Goal: Transaction & Acquisition: Purchase product/service

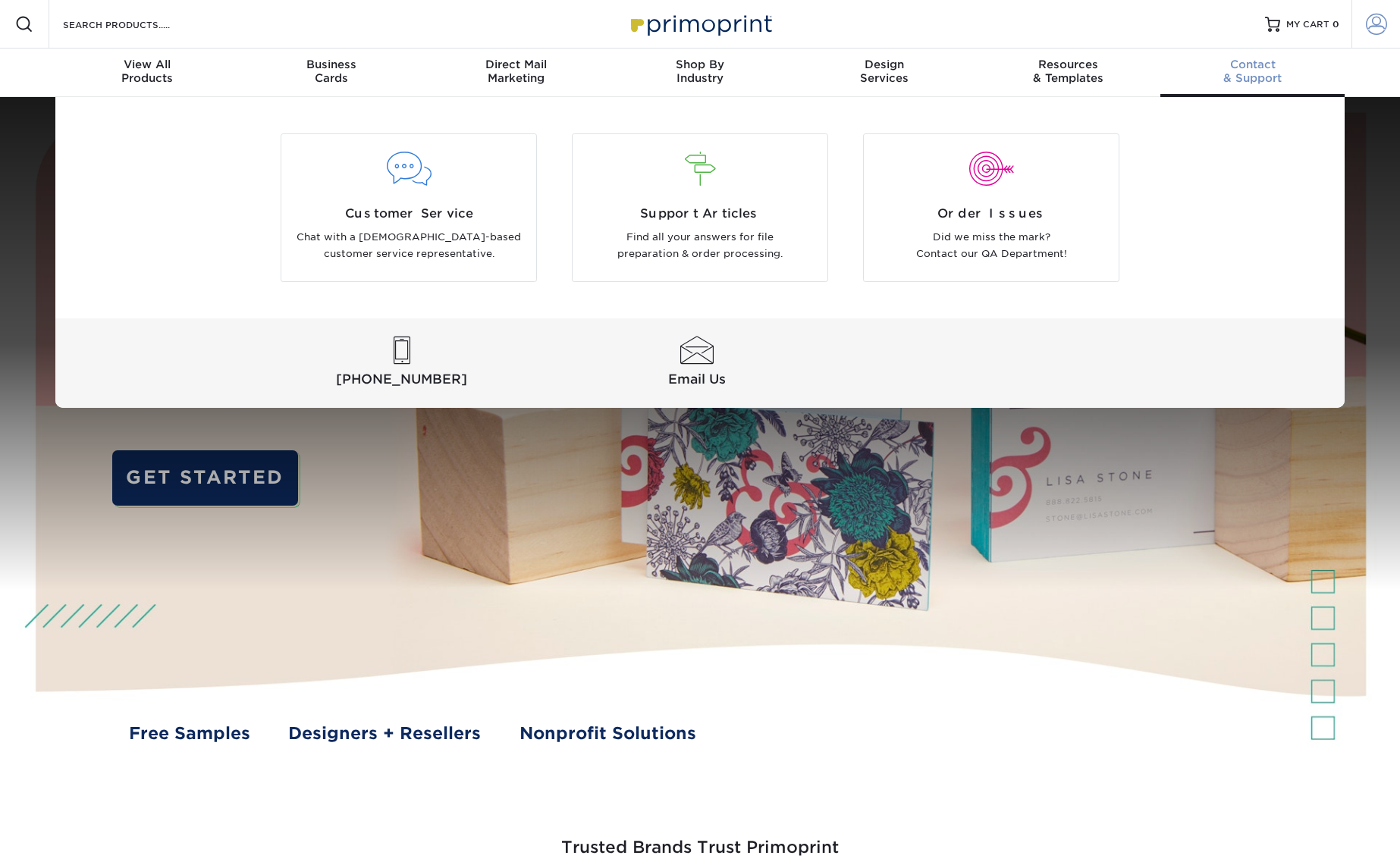
click at [1381, 27] on span at bounding box center [1376, 24] width 21 height 21
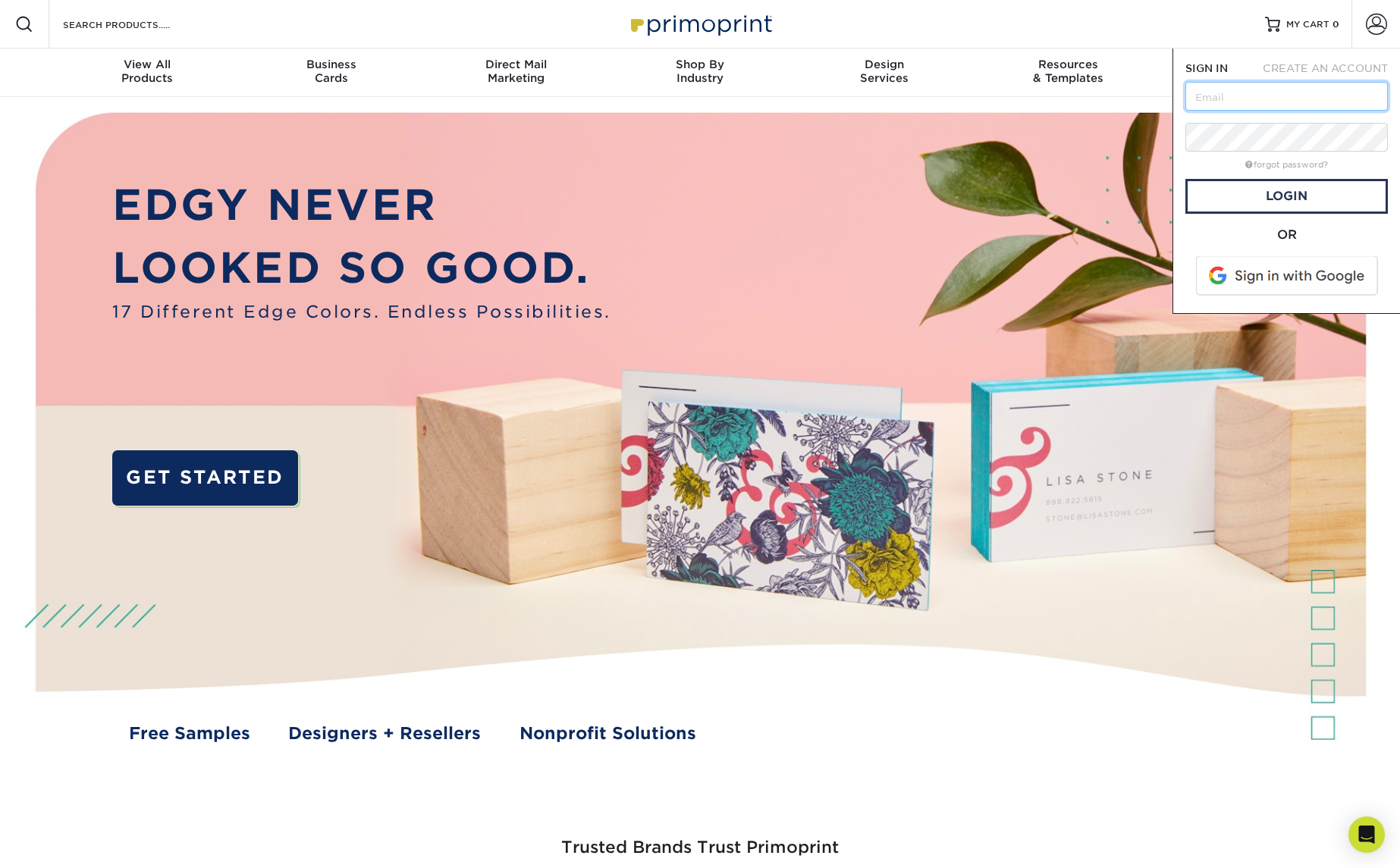
type input "[EMAIL_ADDRESS][DOMAIN_NAME]"
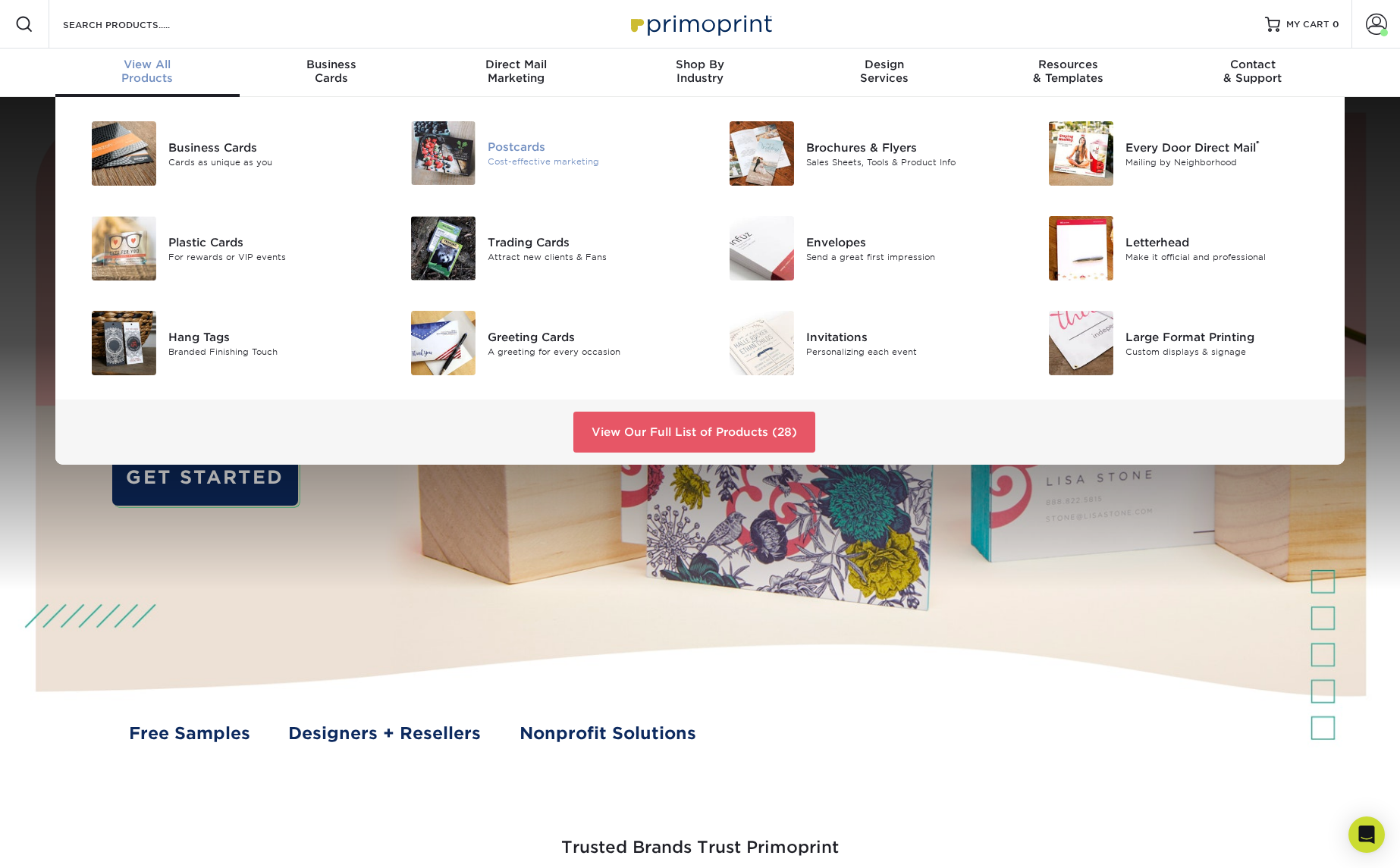
click at [529, 152] on div "Postcards" at bounding box center [587, 147] width 201 height 17
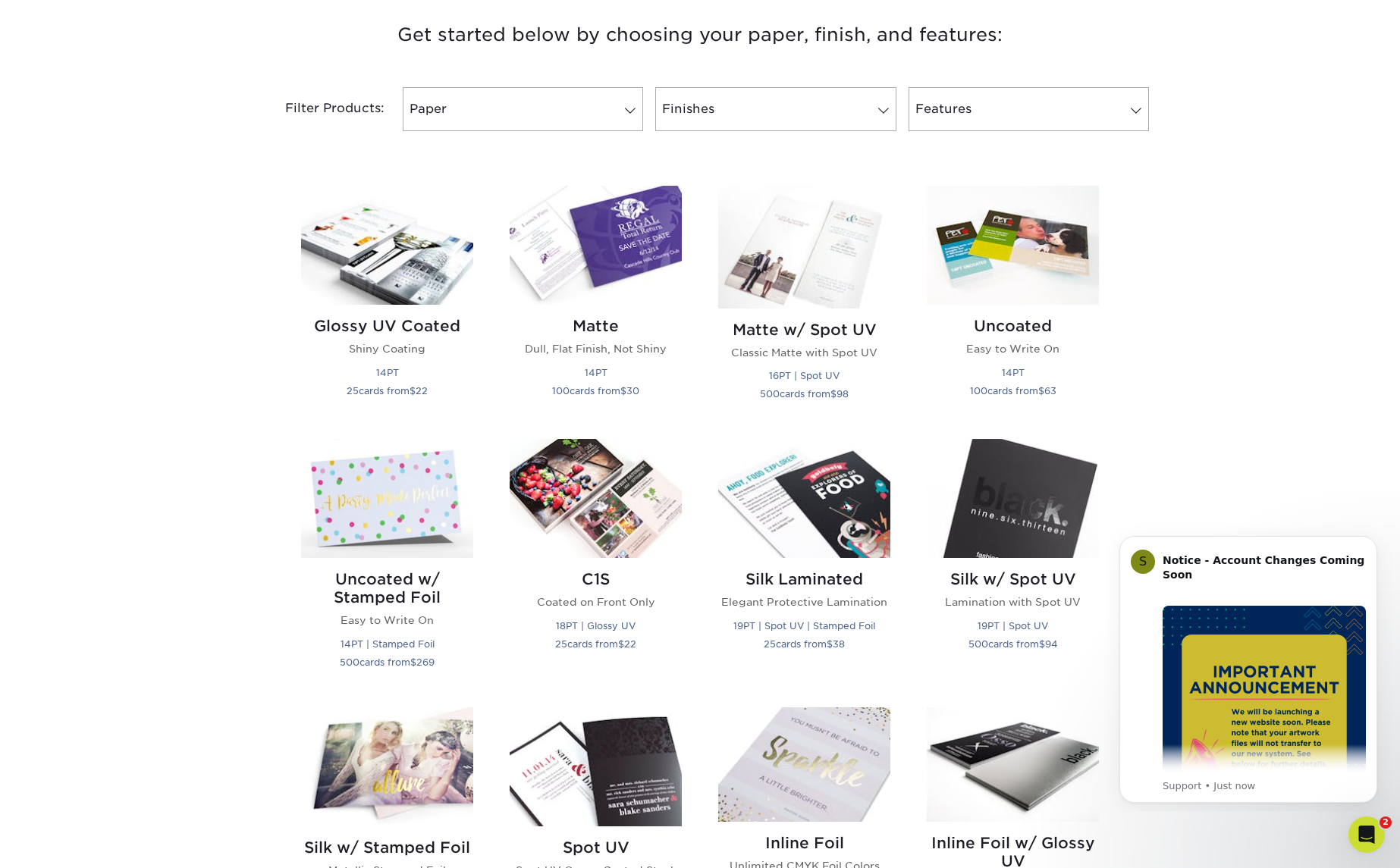
scroll to position [596, 0]
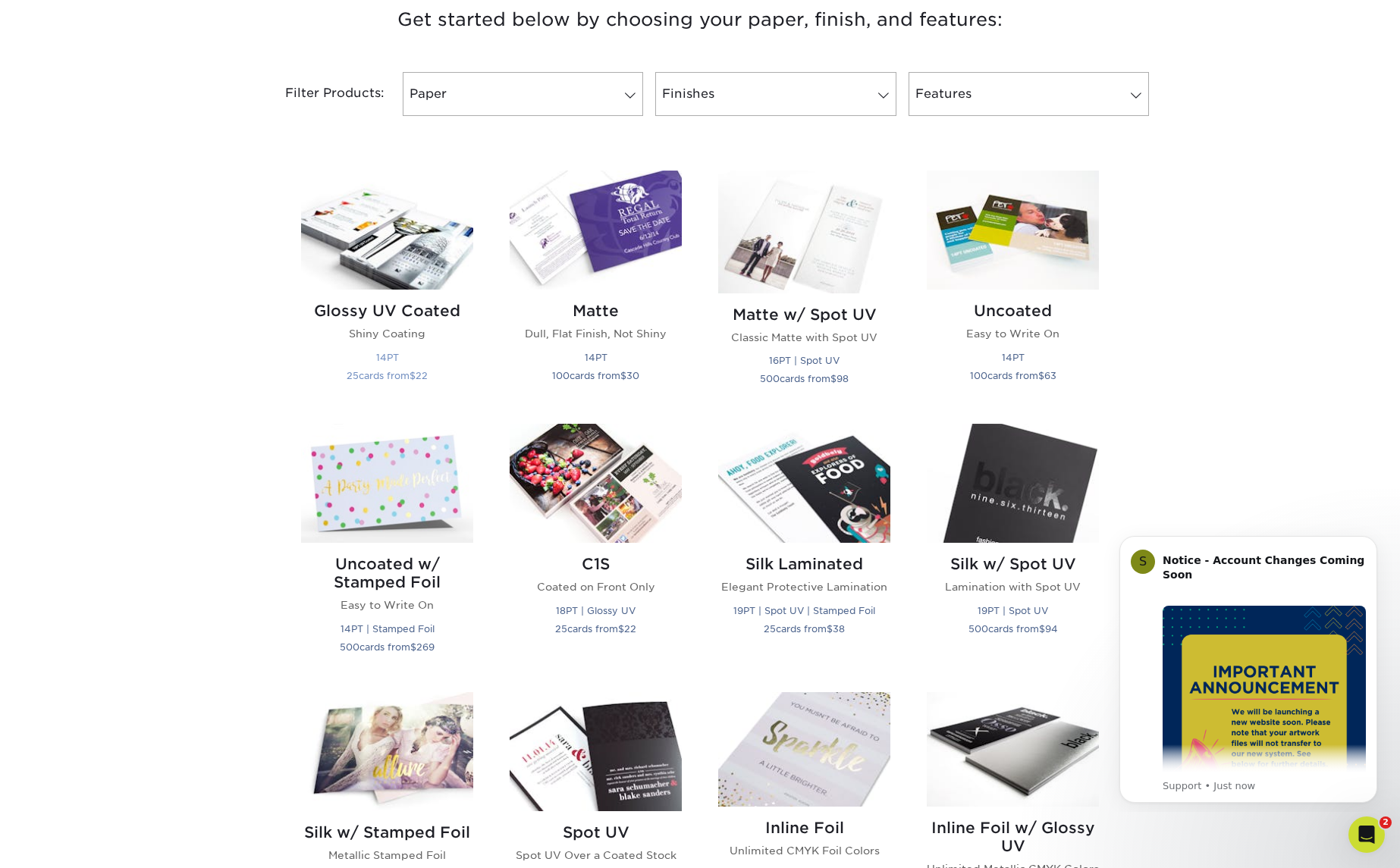
click at [403, 314] on h2 "Glossy UV Coated" at bounding box center [387, 311] width 172 height 19
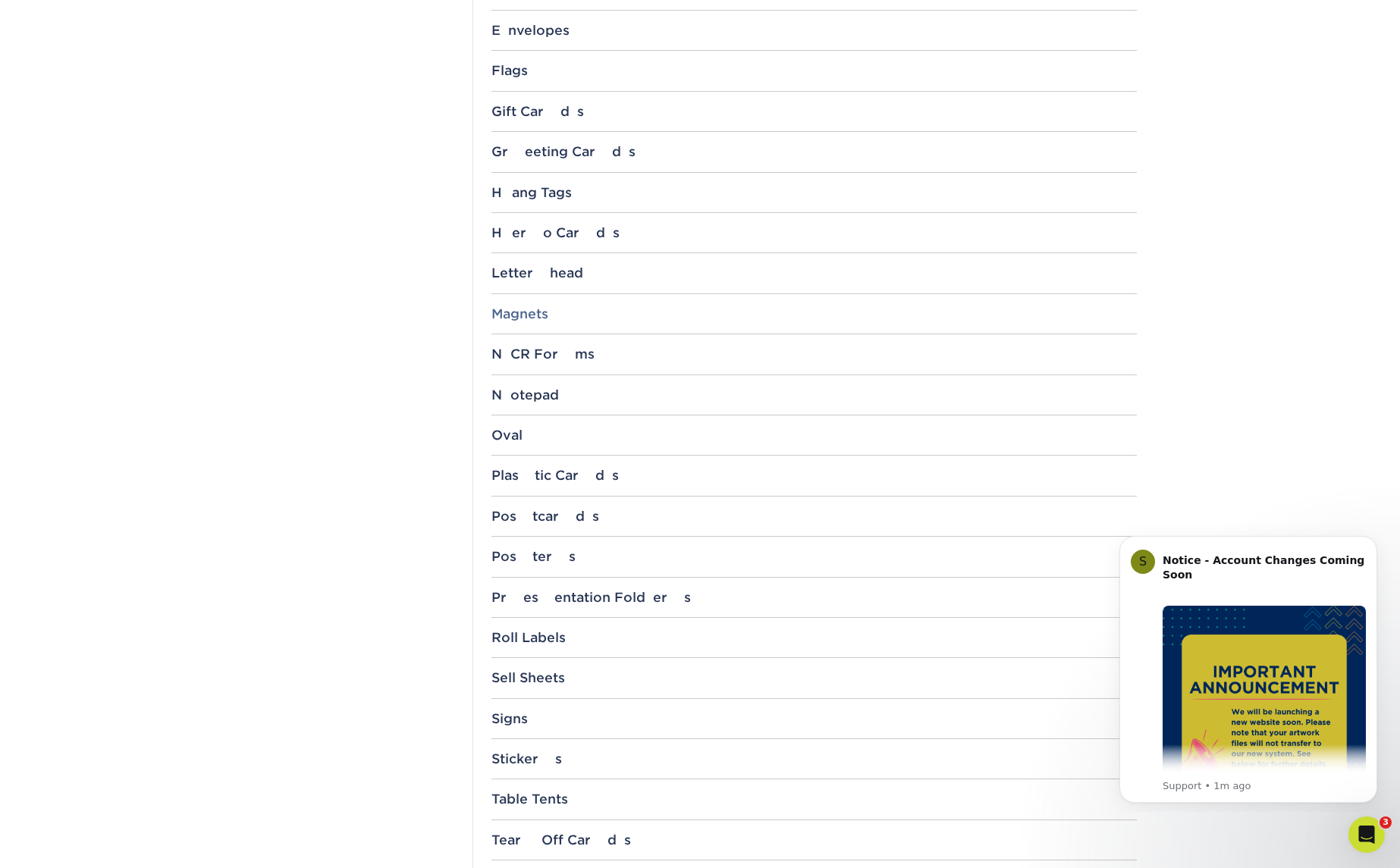
scroll to position [1197, 0]
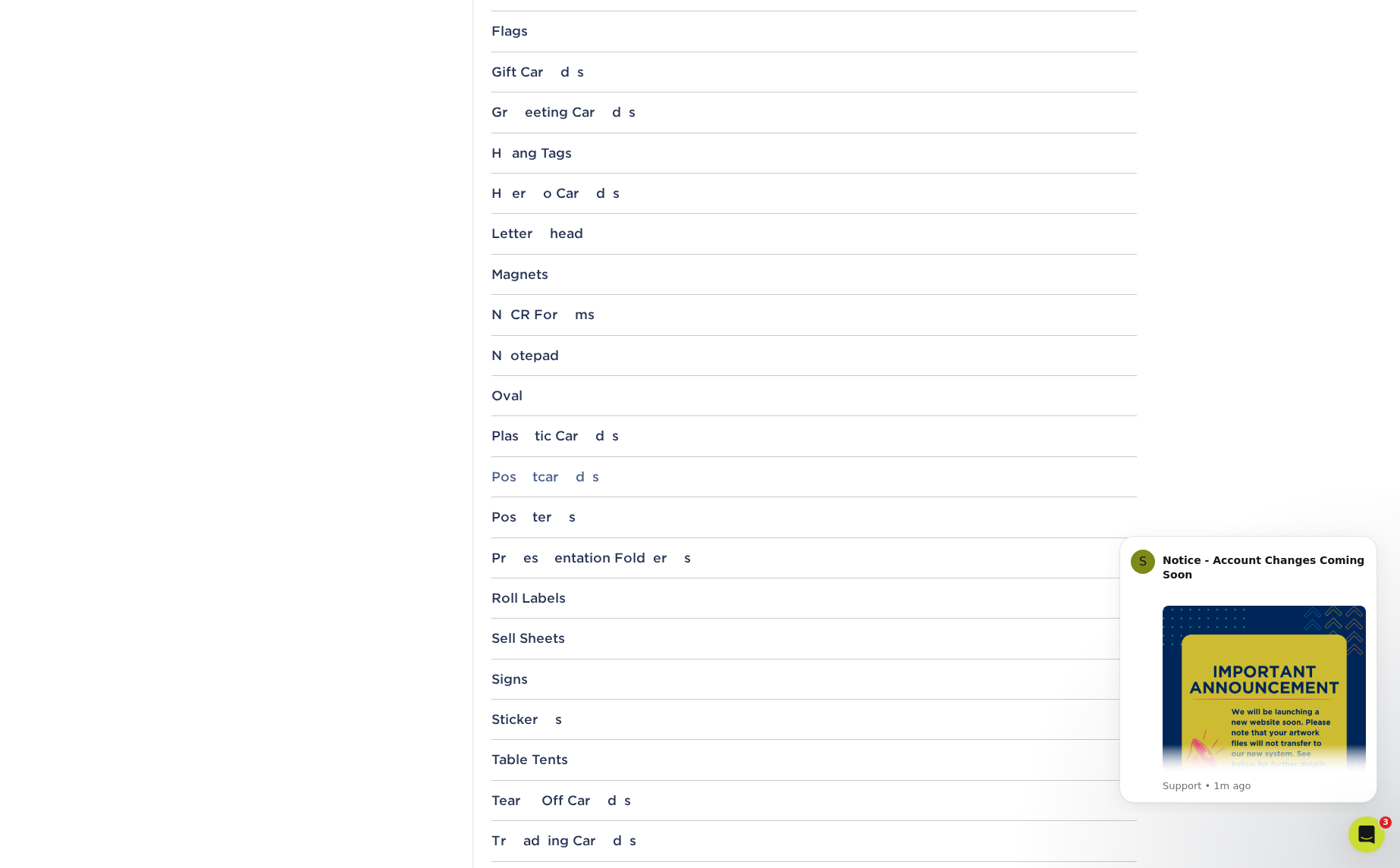
click at [548, 473] on div "Postcards" at bounding box center [814, 477] width 645 height 15
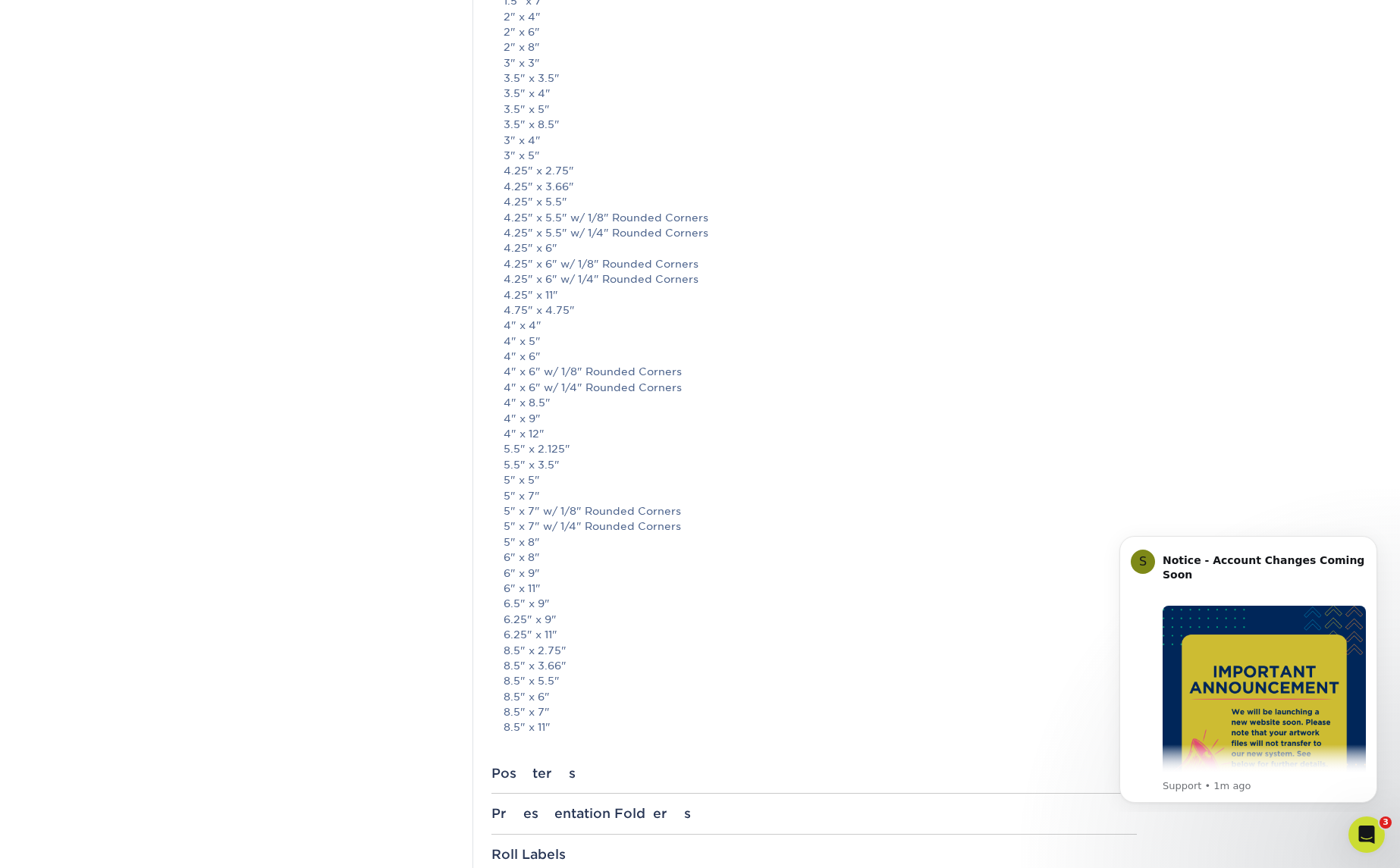
scroll to position [1717, 0]
click at [579, 516] on link "5" x 7" w/ 1/4" Rounded Corners" at bounding box center [591, 522] width 177 height 12
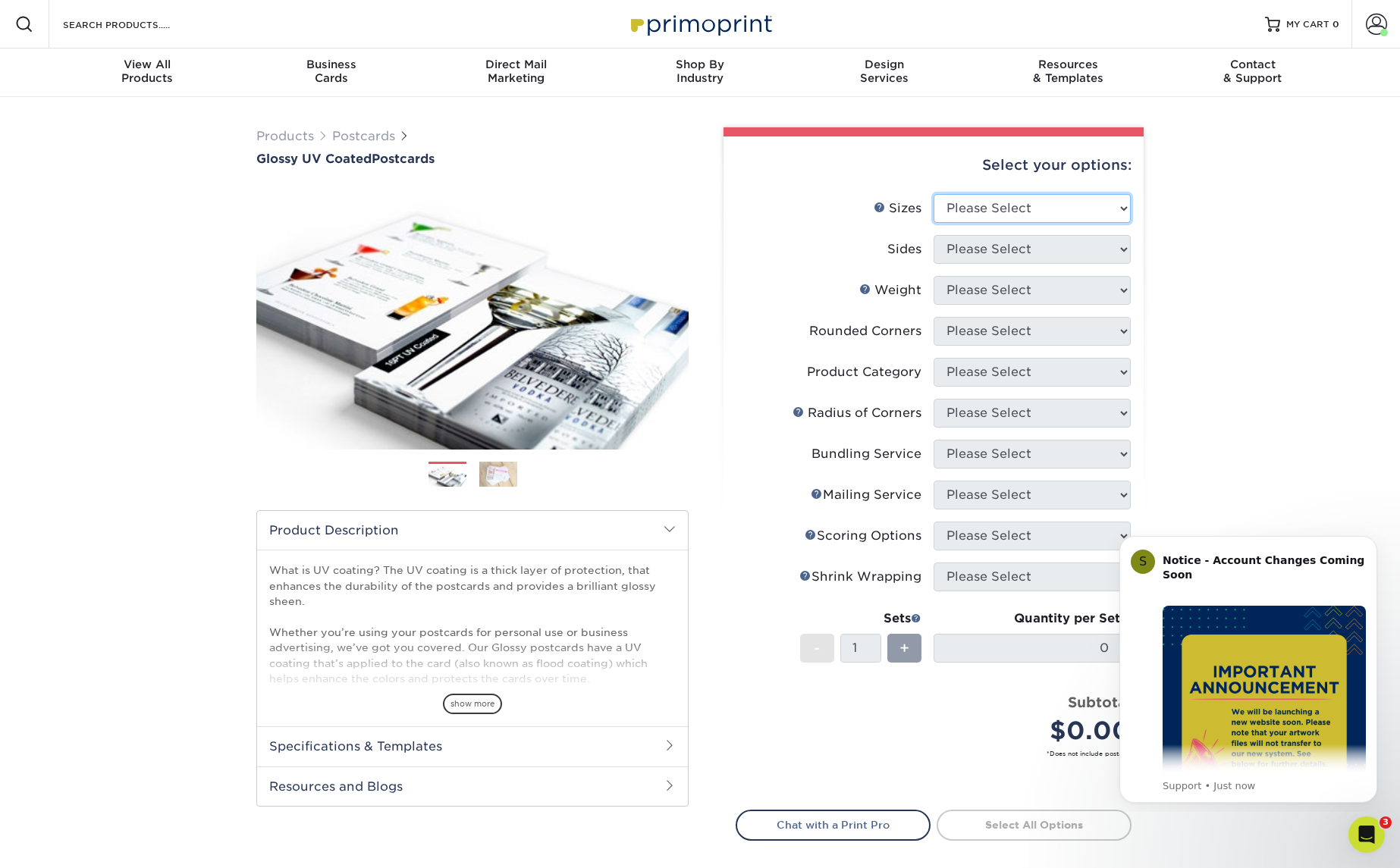
select select "5.00x7.00"
select select "13abbda7-1d64-4f25-8bb2-c179b224825d"
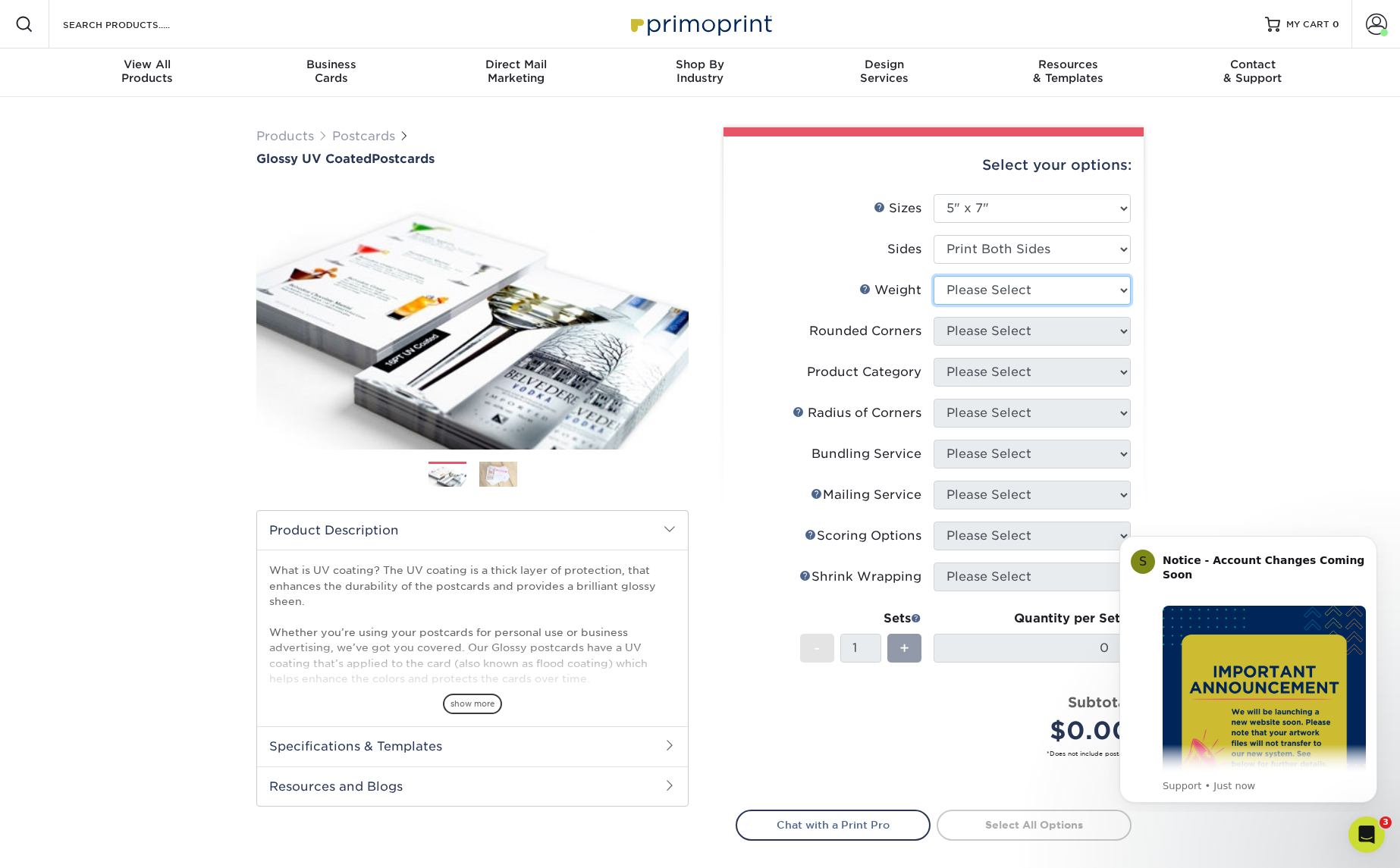
select select "16PT"
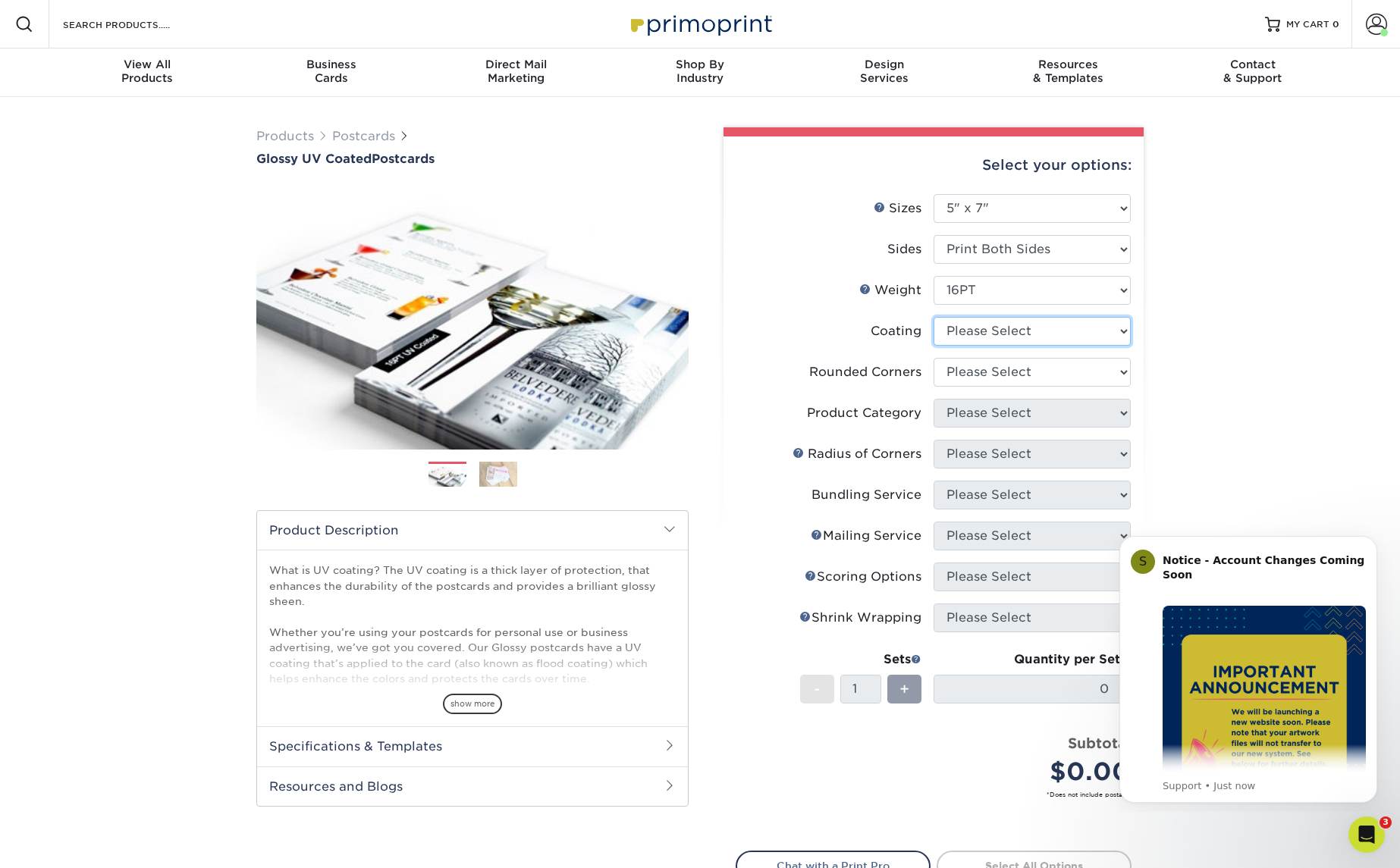
select select "ae367451-b2b8-45df-a344-0f05b6a12993"
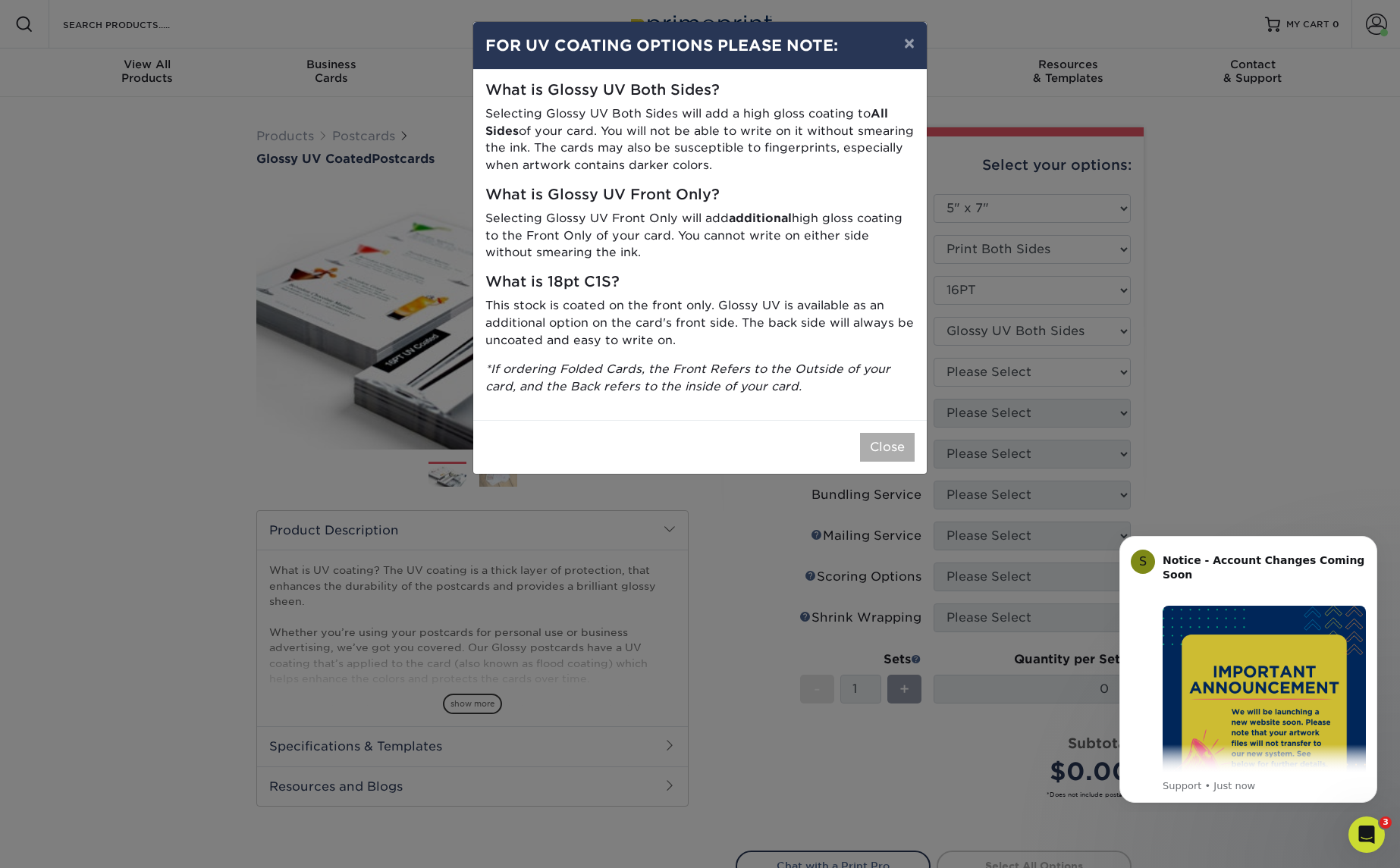
click at [879, 445] on button "Close" at bounding box center [887, 447] width 55 height 29
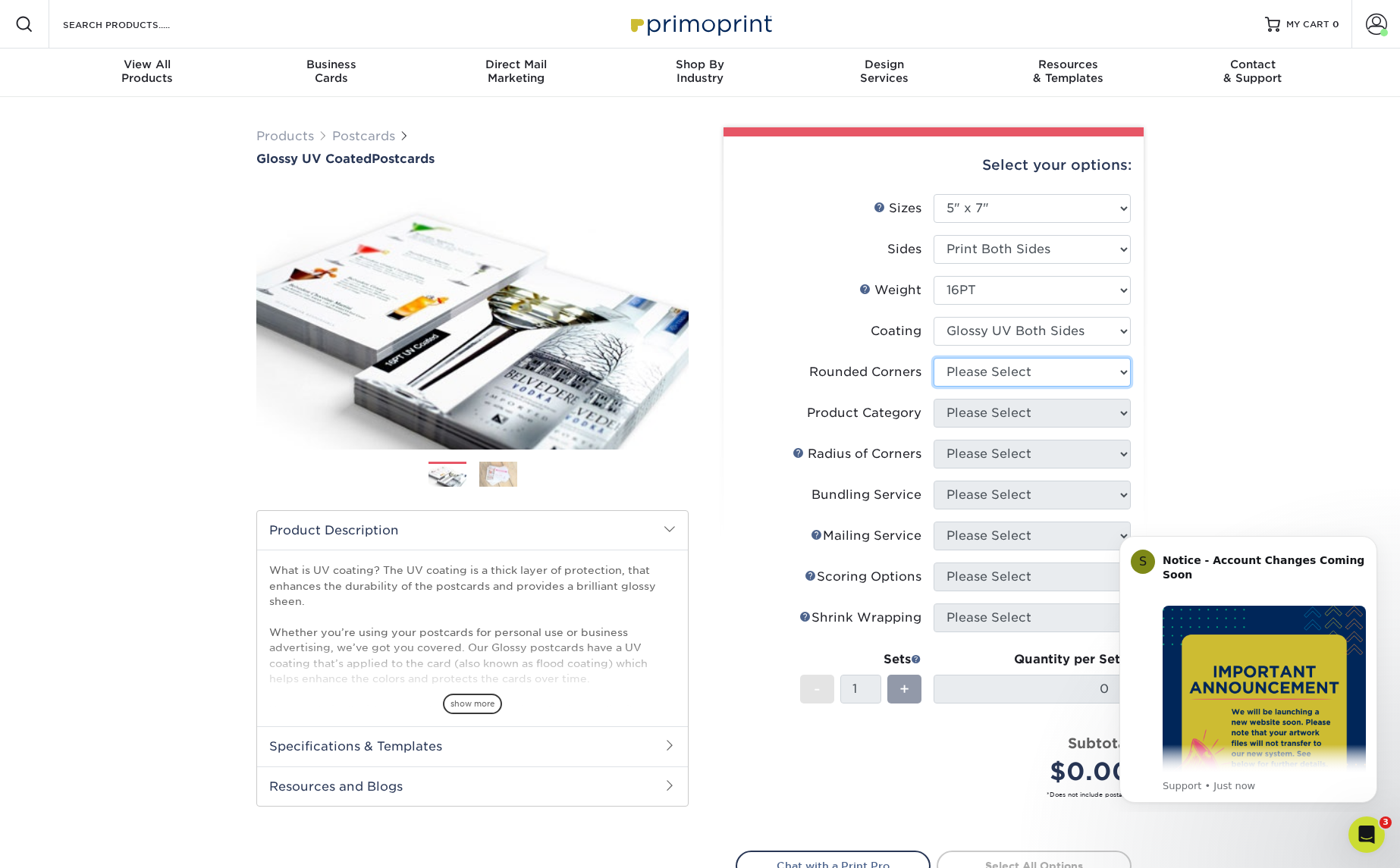
select select "7672df9e-0e0a-464d-8e1f-920c575e4da3"
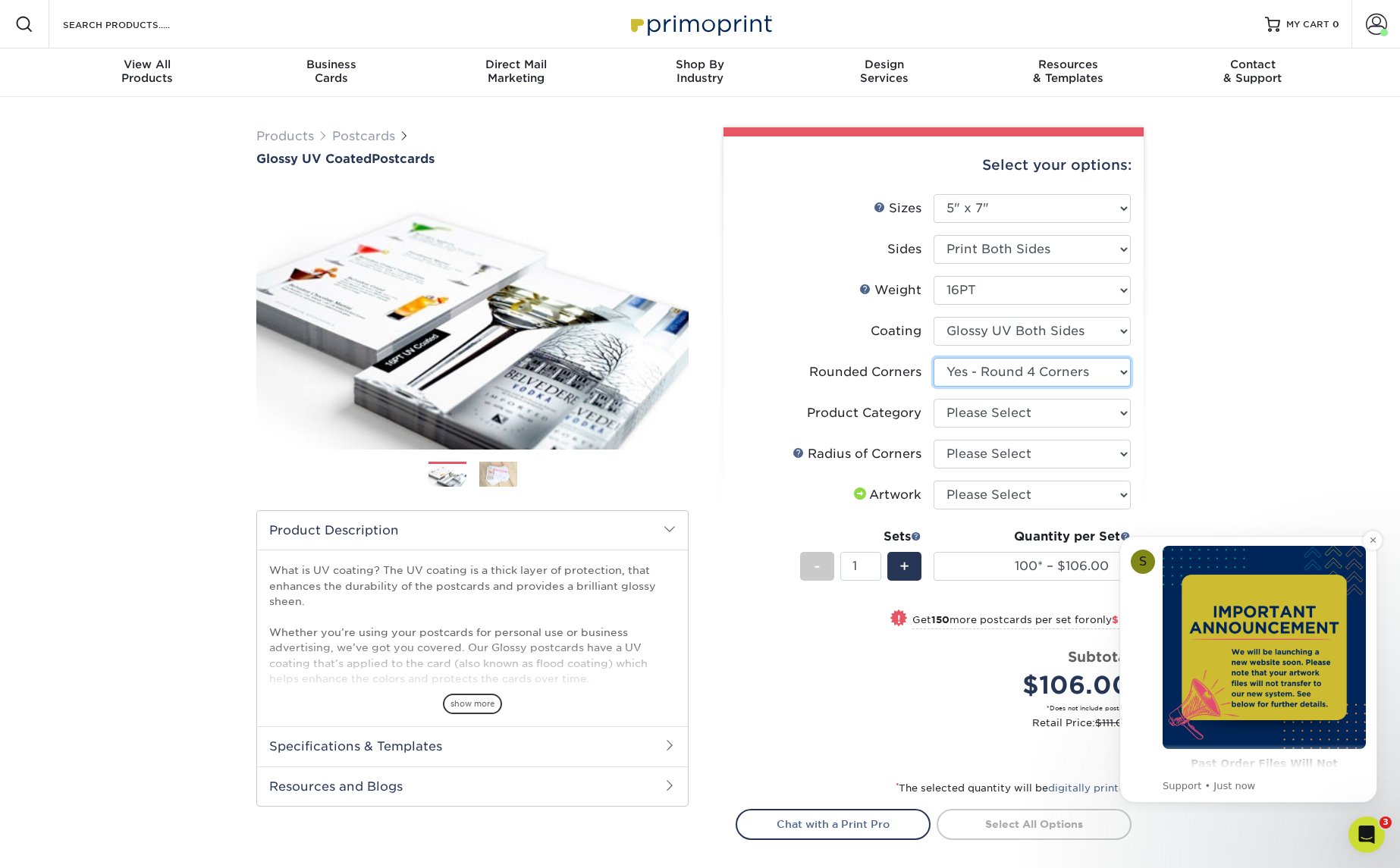
scroll to position [67, 0]
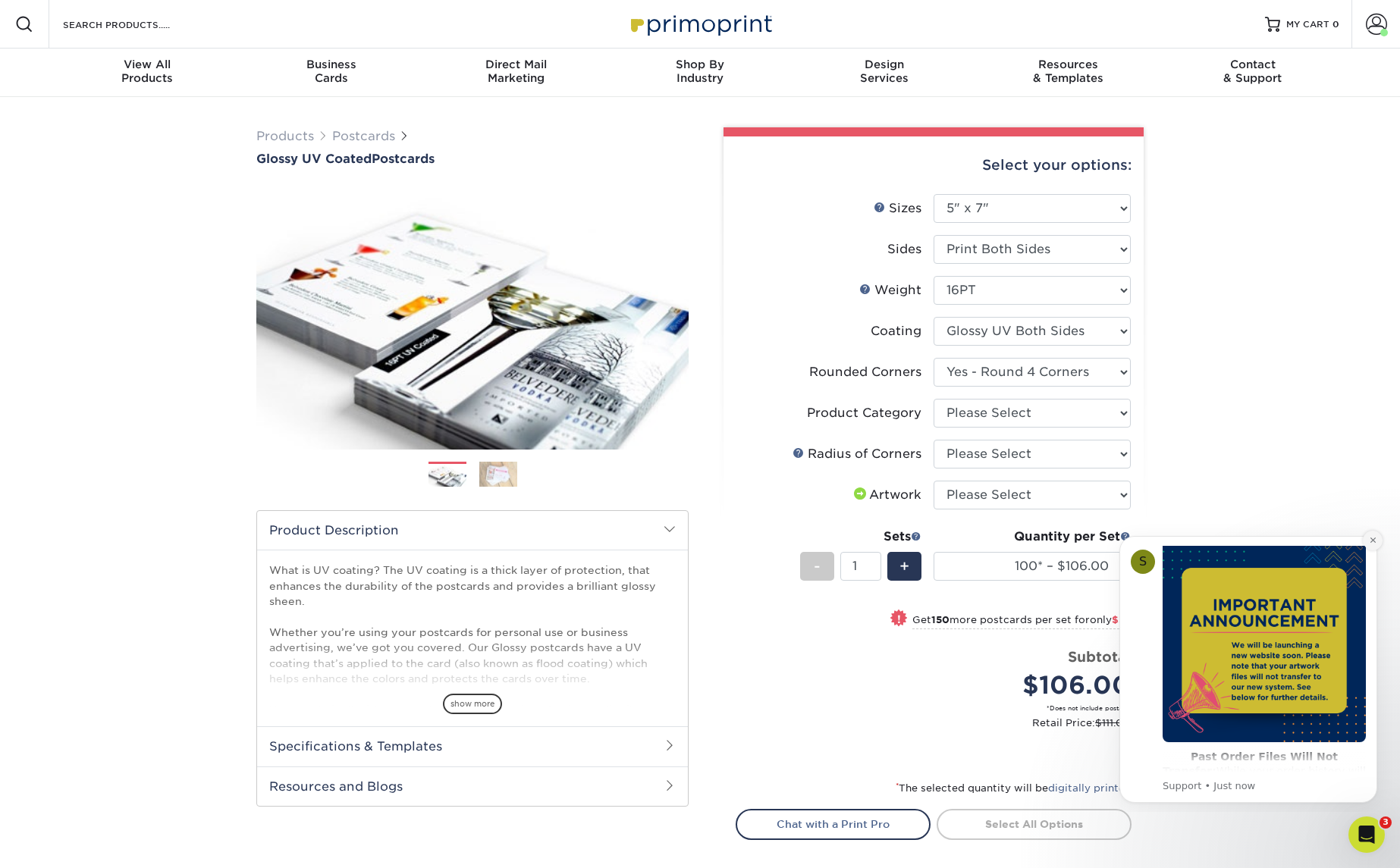
click at [1371, 540] on icon "Dismiss notification" at bounding box center [1372, 540] width 6 height 6
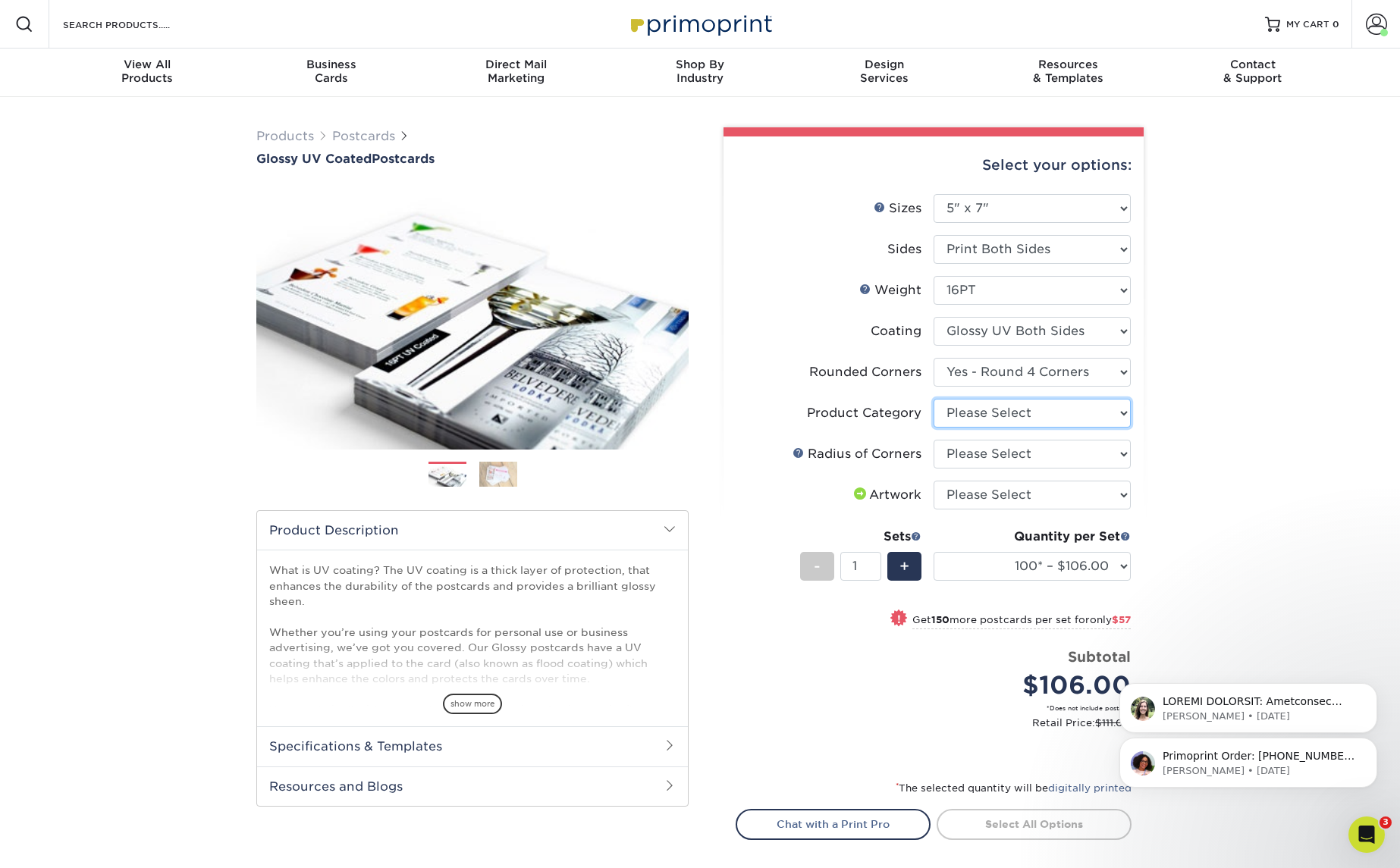
select select "9b7272e0-d6c8-4c3c-8e97-d3a1bcdab858"
select select "479fbfe7-6a0c-4895-8c9a-81739b7486c9"
select select "upload"
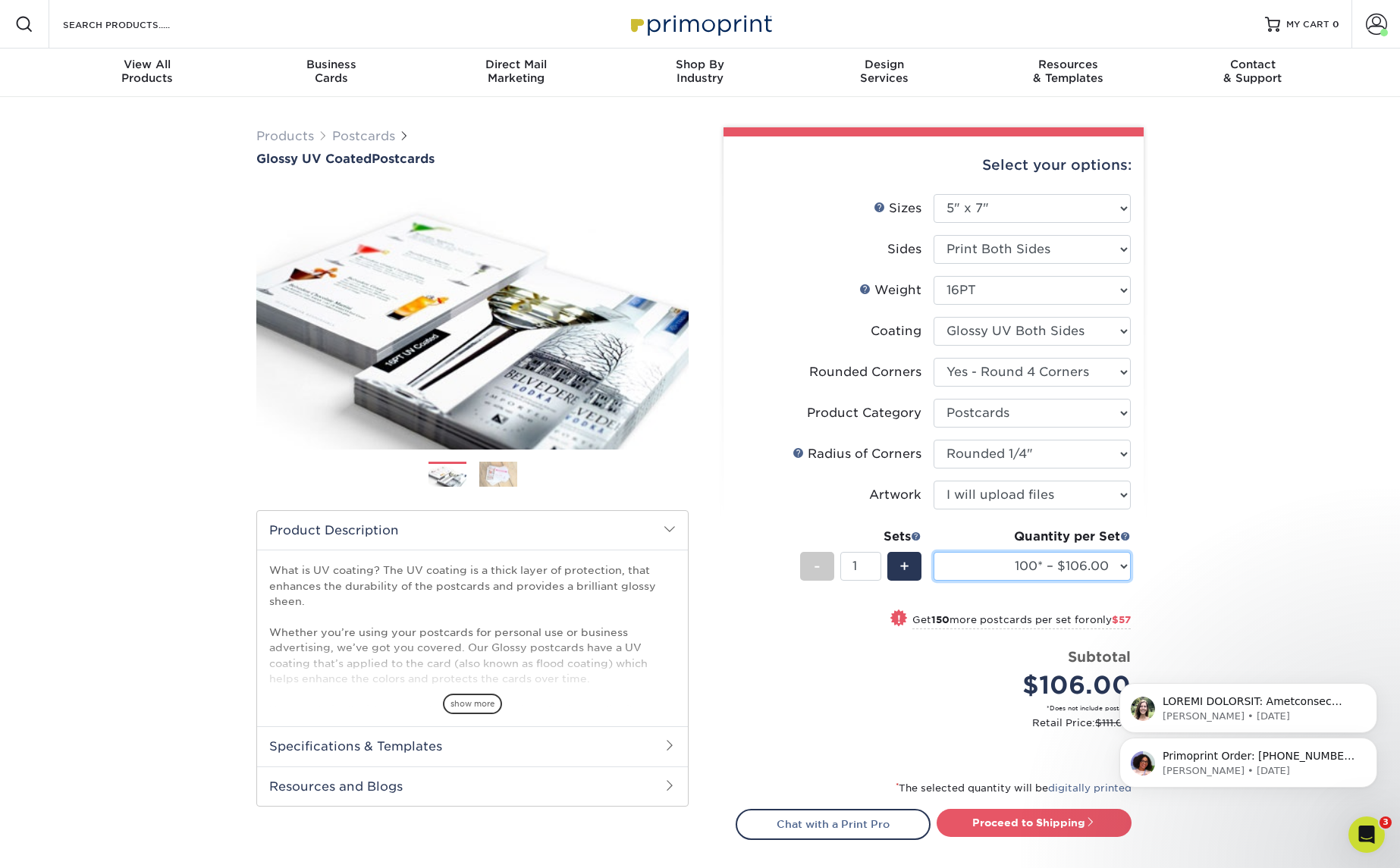
select select "250* – $163.00"
click at [1220, 549] on div "Products Postcards Glossy UV Coated Postcards Previous Next show more 25" at bounding box center [700, 541] width 1400 height 888
